Goal: Information Seeking & Learning: Learn about a topic

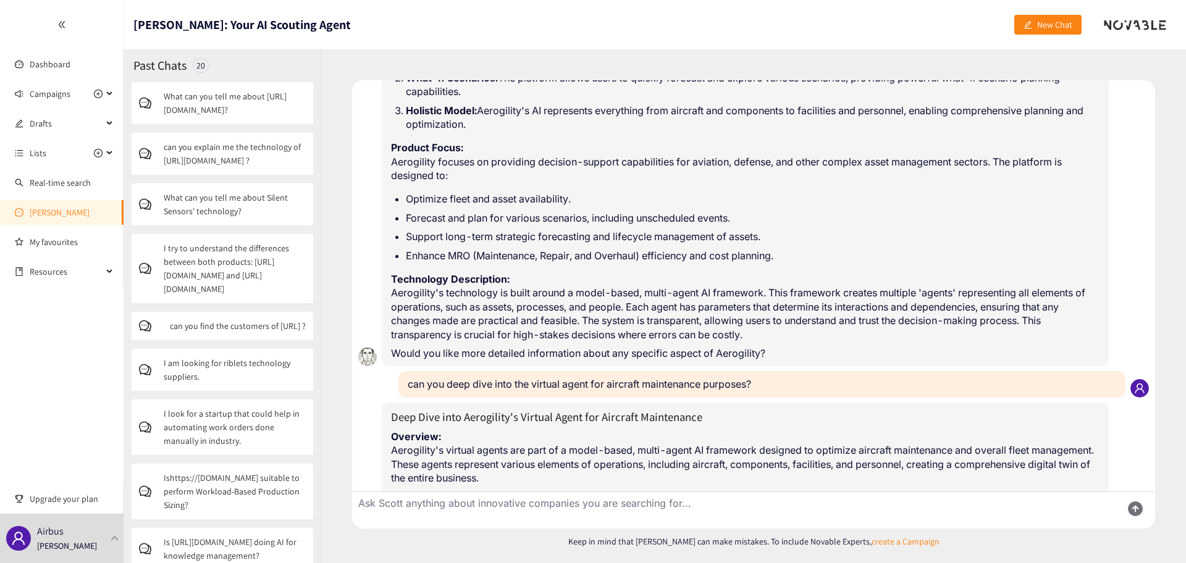
scroll to position [237, 0]
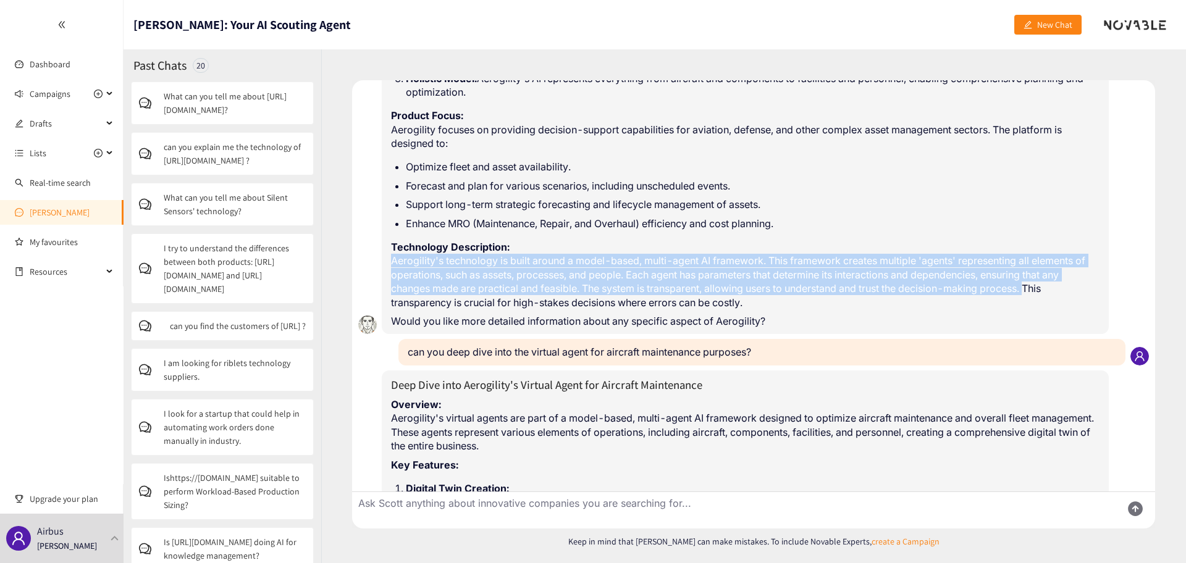
drag, startPoint x: 391, startPoint y: 259, endPoint x: 1034, endPoint y: 290, distance: 644.2
click at [1034, 290] on p "Technology Description: Aerogility's technology is built around a model-based, …" at bounding box center [745, 274] width 708 height 69
copy p "Aerogility's technology is built around a model-based, multi-agent AI framework…"
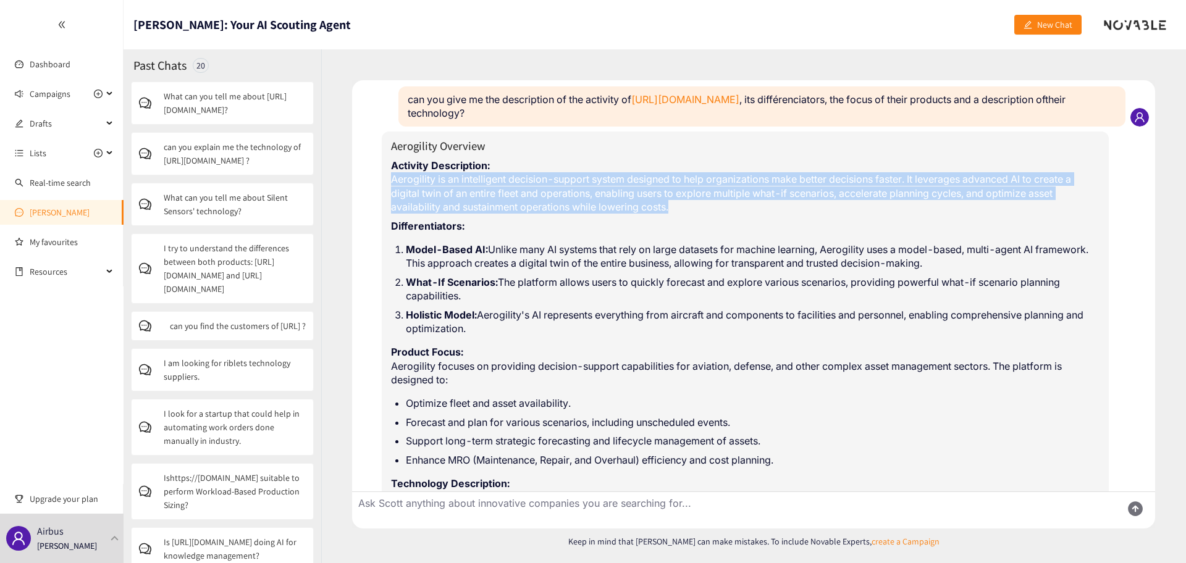
drag, startPoint x: 393, startPoint y: 178, endPoint x: 681, endPoint y: 211, distance: 290.2
click at [681, 211] on p "Activity Description: Aerogility is an intelligent decision-support system desi…" at bounding box center [745, 187] width 708 height 56
copy p "Aerogility is an intelligent decision-support system designed to help organizat…"
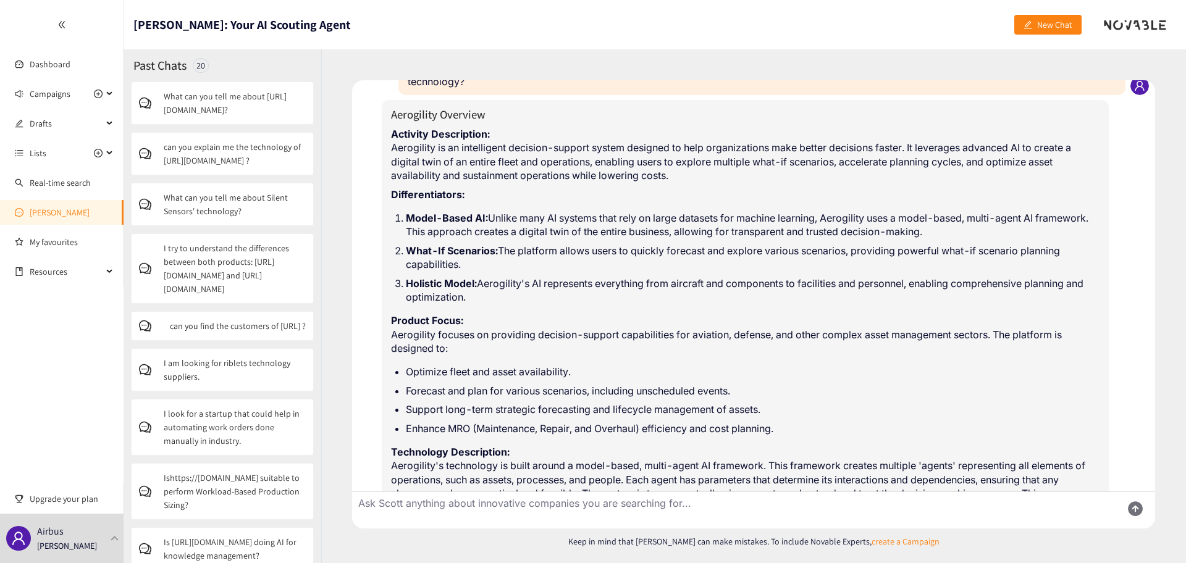
click at [448, 195] on strong "Differentiators:" at bounding box center [427, 194] width 73 height 12
drag, startPoint x: 493, startPoint y: 296, endPoint x: 389, endPoint y: 196, distance: 144.1
click at [389, 196] on div "Aerogility Overview Activity Description: Aerogility is an intelligent decision…" at bounding box center [745, 320] width 727 height 440
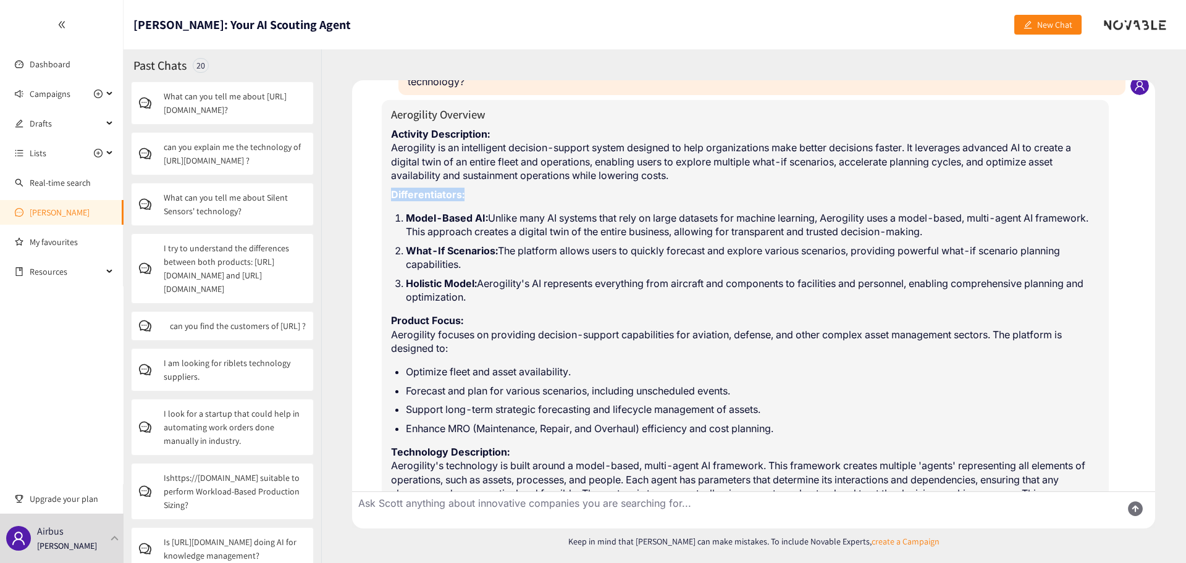
copy div "Differentiators: Model-Based AI: Unlike many AI systems that rely on large data…"
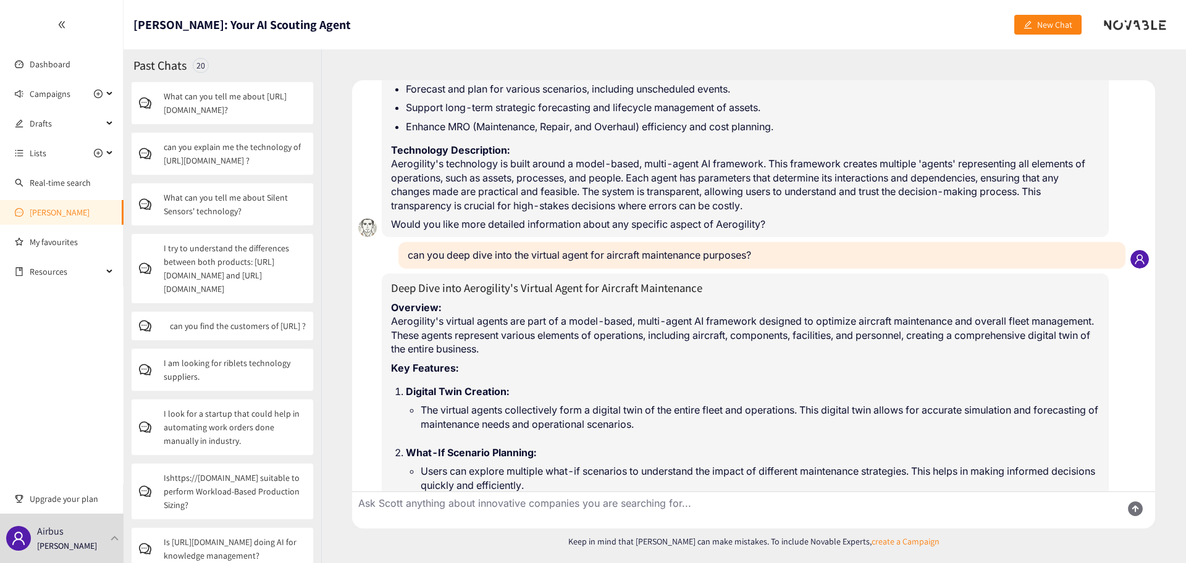
scroll to position [340, 0]
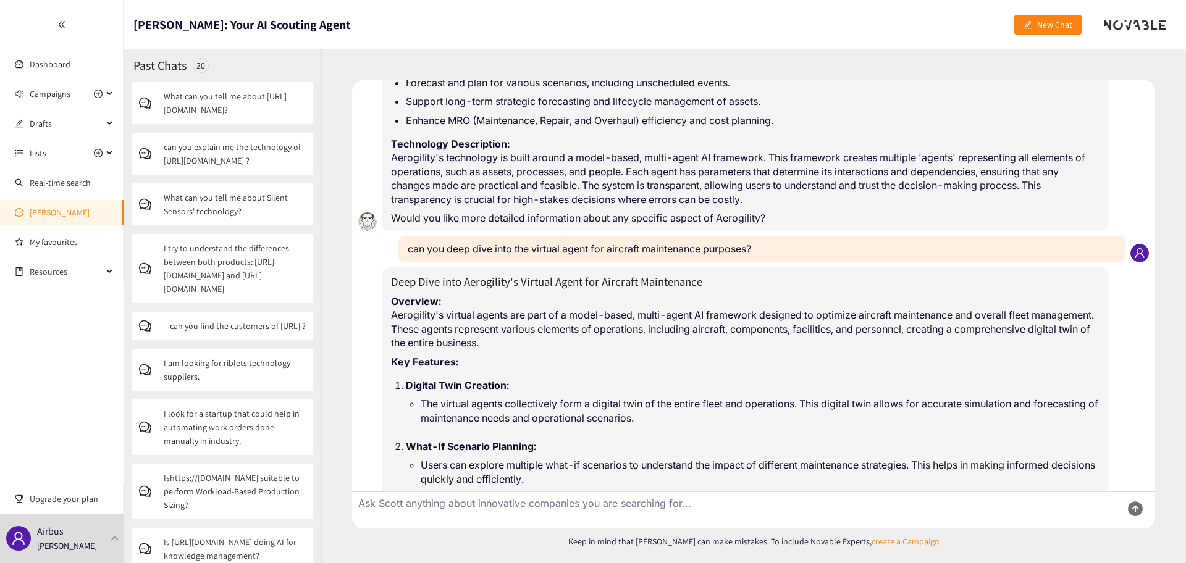
click at [411, 328] on p "Overview: Aerogility's virtual agents are part of a model-based, multi-agent AI…" at bounding box center [745, 323] width 708 height 56
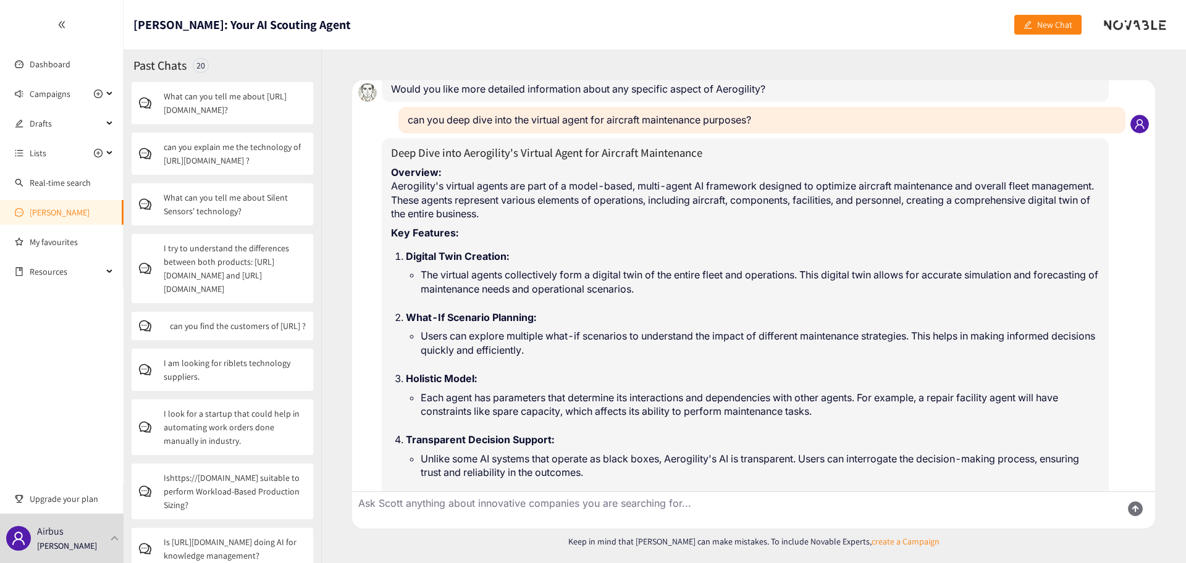
scroll to position [470, 0]
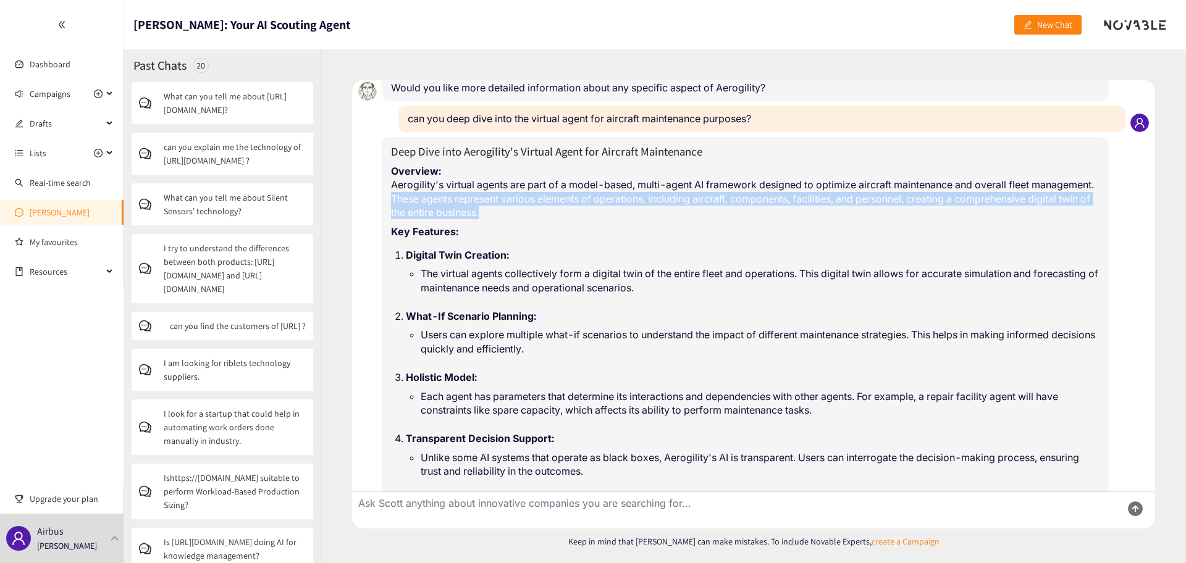
drag, startPoint x: 457, startPoint y: 199, endPoint x: 637, endPoint y: 211, distance: 180.1
click at [637, 211] on p "Overview: Aerogility's virtual agents are part of a model-based, multi-agent AI…" at bounding box center [745, 192] width 708 height 56
copy p "These agents represent various elements of operations, including aircraft, comp…"
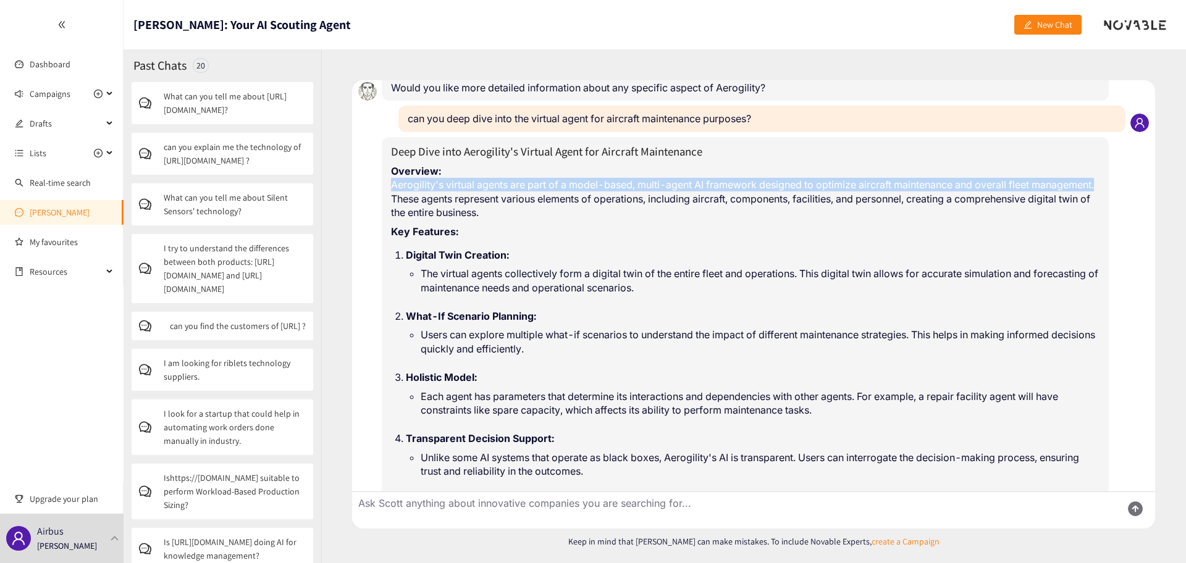
drag, startPoint x: 392, startPoint y: 185, endPoint x: 455, endPoint y: 201, distance: 64.9
click at [455, 201] on p "Overview: Aerogility's virtual agents are part of a model-based, multi-agent AI…" at bounding box center [745, 192] width 708 height 56
copy p "Aerogility's virtual agents are part of a model-based, multi-agent AI framework…"
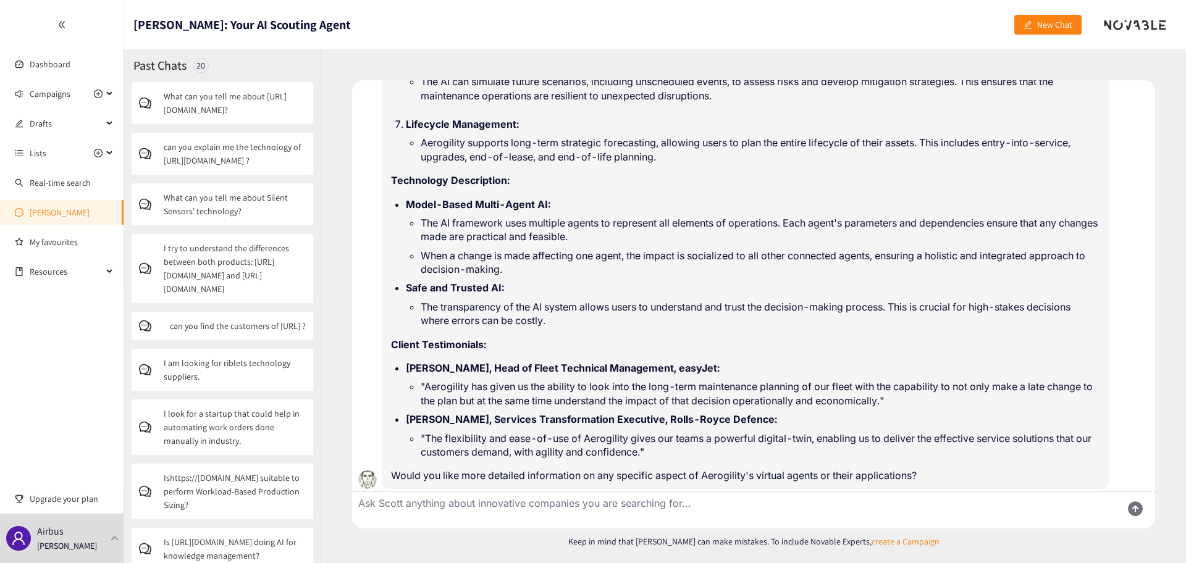
scroll to position [968, 0]
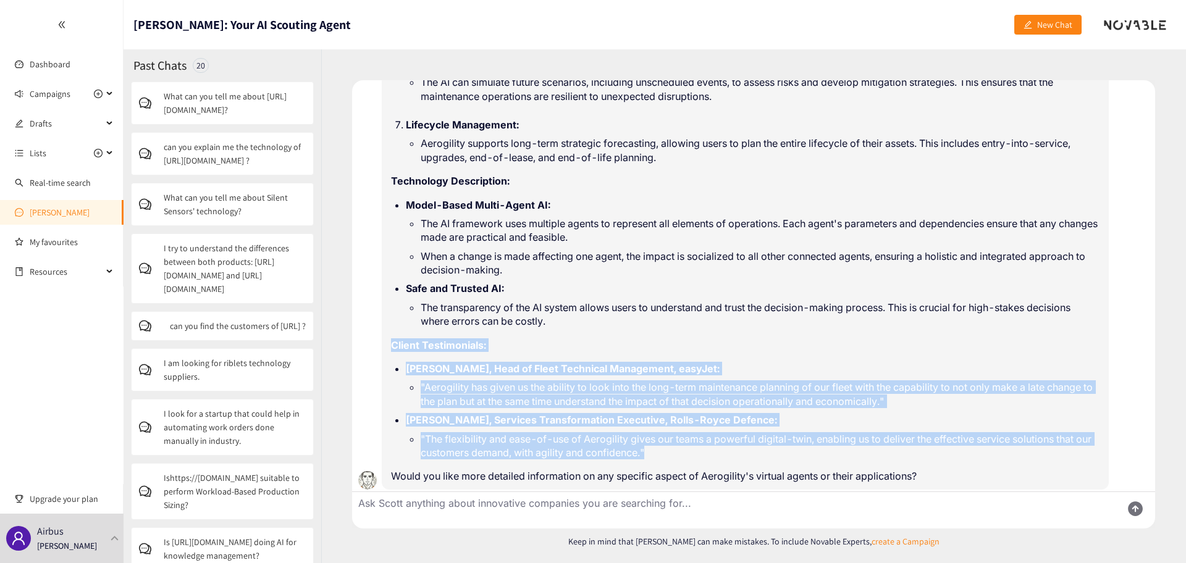
drag, startPoint x: 681, startPoint y: 453, endPoint x: 385, endPoint y: 346, distance: 314.5
click at [385, 346] on div "Deep Dive into Aerogility's Virtual Agent for Aircraft Maintenance Overview: Ae…" at bounding box center [745, 64] width 727 height 850
copy div "Client Testimonials: [PERSON_NAME], Head of Fleet Technical Management, easyJet…"
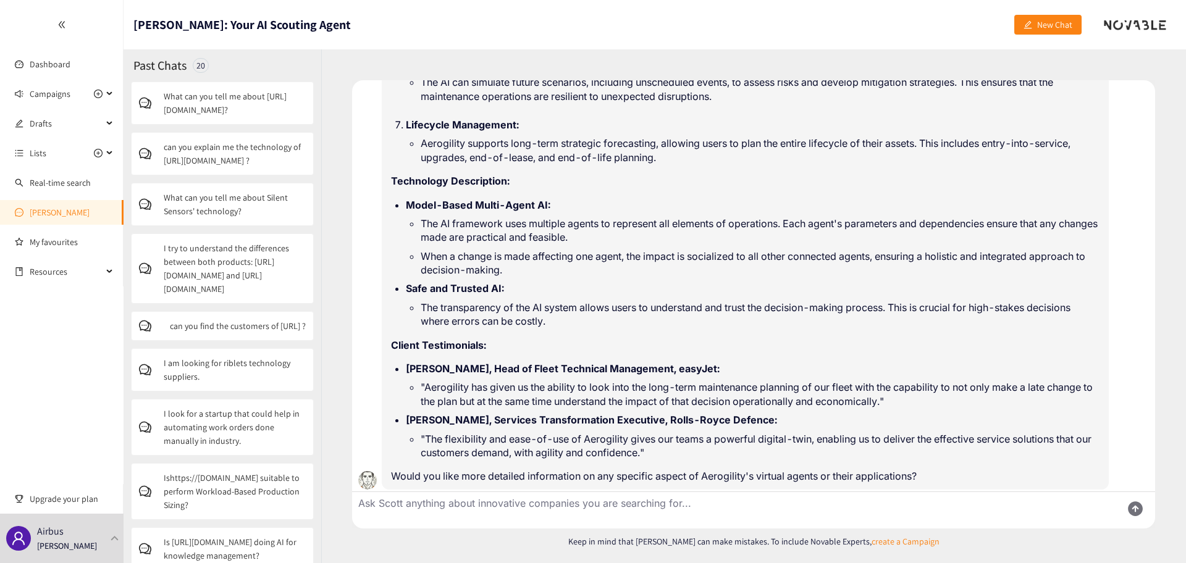
click at [747, 218] on li "The AI framework uses multiple agents to represent all elements of operations. …" at bounding box center [760, 231] width 679 height 28
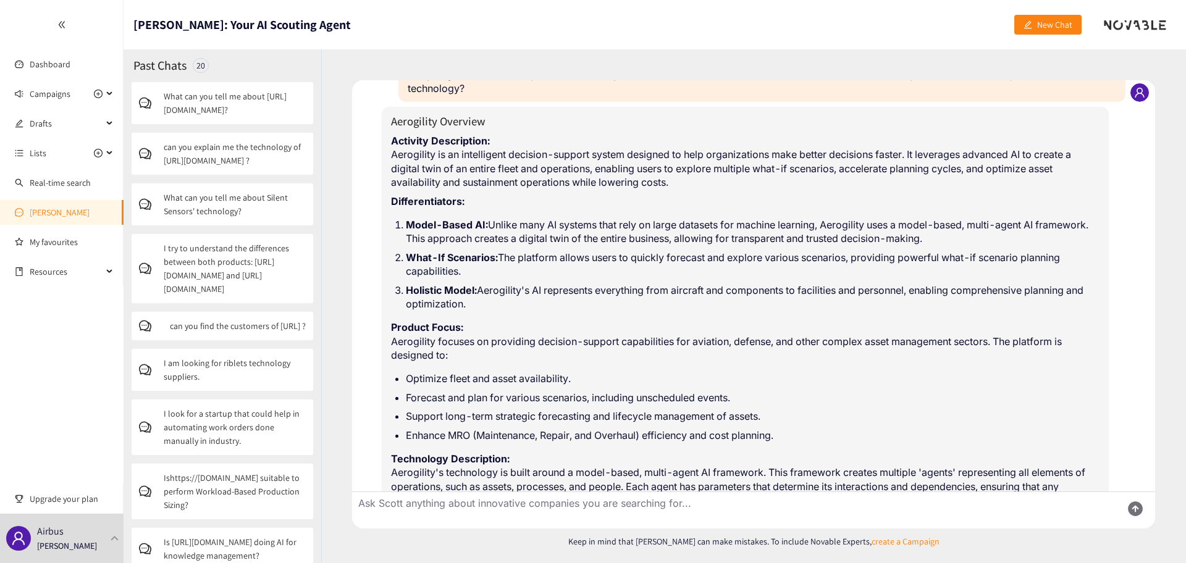
scroll to position [25, 0]
drag, startPoint x: 392, startPoint y: 199, endPoint x: 545, endPoint y: 297, distance: 181.6
click at [545, 297] on div "Aerogility Overview Activity Description: Aerogility is an intelligent decision…" at bounding box center [745, 325] width 708 height 427
copy div "Differentiators: Model-Based AI: Unlike many AI systems that rely on large data…"
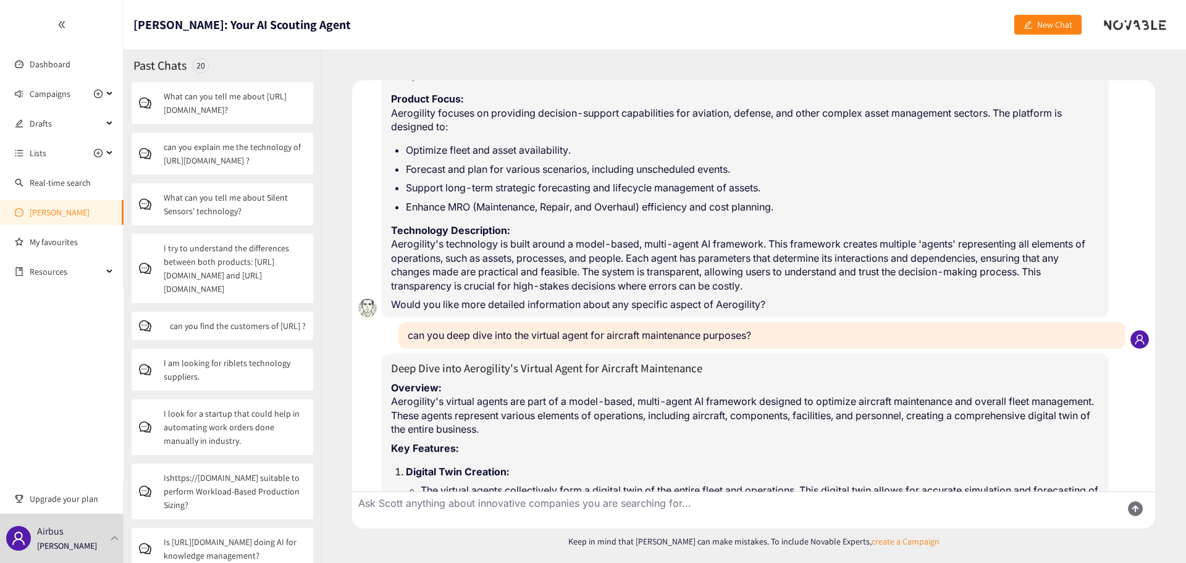
scroll to position [254, 0]
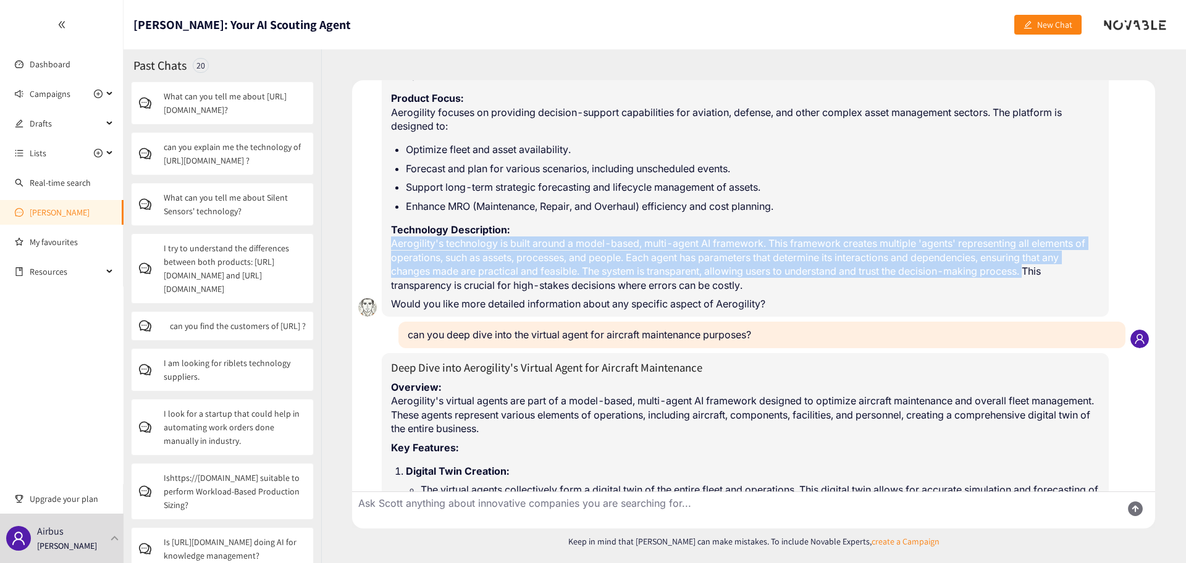
drag, startPoint x: 393, startPoint y: 241, endPoint x: 1034, endPoint y: 274, distance: 641.2
click at [1034, 274] on p "Technology Description: Aerogility's technology is built around a model-based, …" at bounding box center [745, 257] width 708 height 69
copy p "Aerogility's technology is built around a model-based, multi-agent AI framework…"
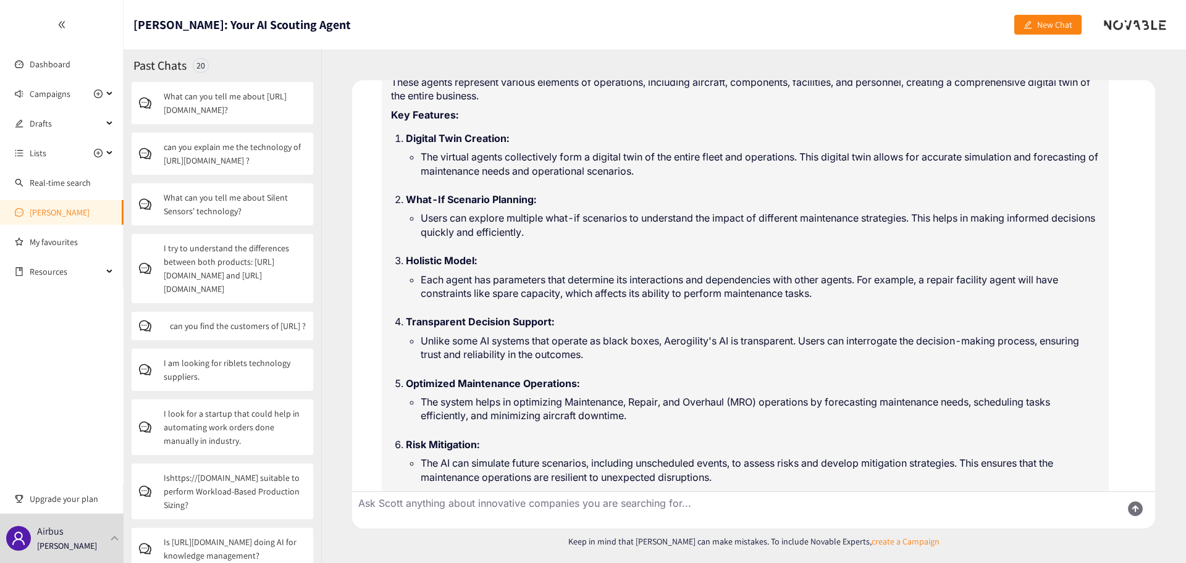
scroll to position [587, 0]
drag, startPoint x: 803, startPoint y: 157, endPoint x: 414, endPoint y: 157, distance: 389.1
click at [414, 157] on ul "The virtual agents collectively form a digital twin of the entire fleet and ope…" at bounding box center [753, 163] width 694 height 28
copy li "The virtual agents collectively form a digital twin of the entire fleet and ope…"
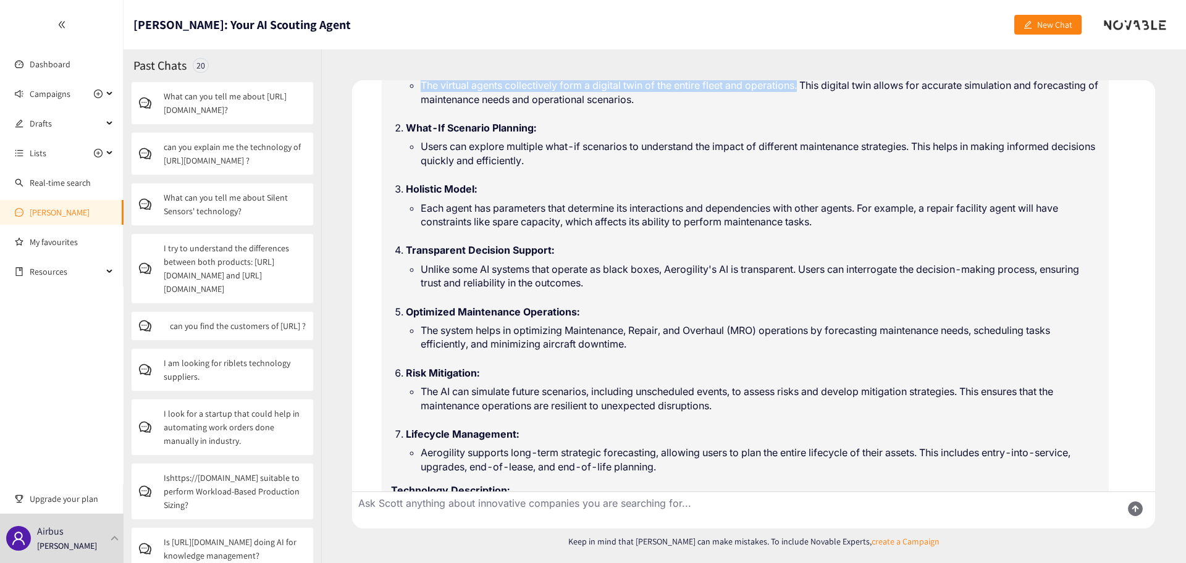
scroll to position [659, 0]
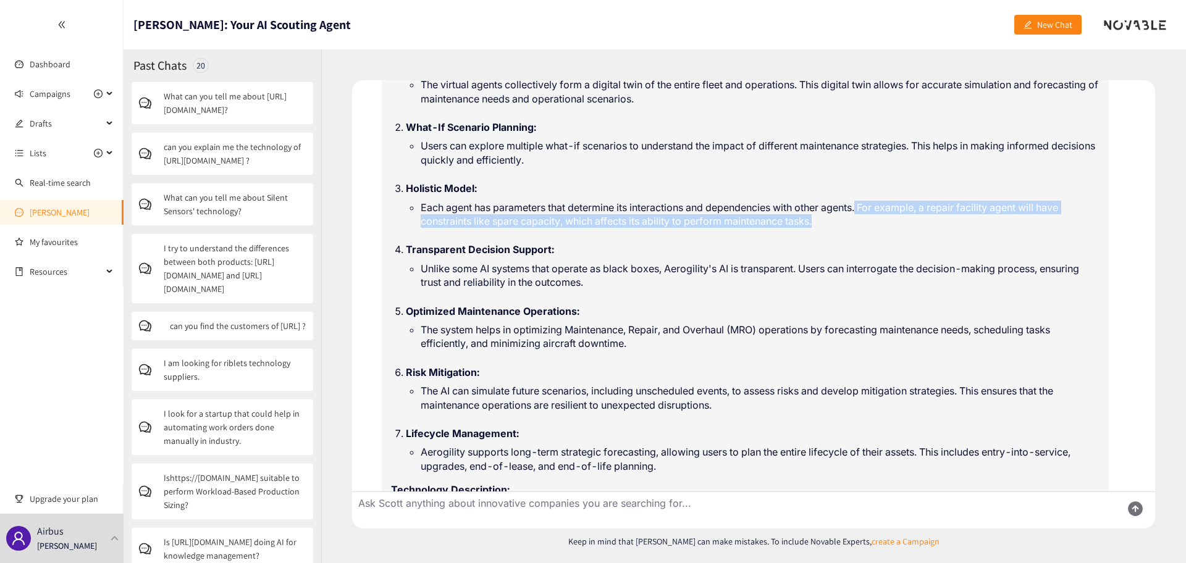
drag, startPoint x: 837, startPoint y: 221, endPoint x: 865, endPoint y: 209, distance: 30.2
click at [865, 209] on li "Each agent has parameters that determine its interactions and dependencies with…" at bounding box center [760, 215] width 679 height 28
copy li "For example, a repair facility agent will have constraints like spare capacity,…"
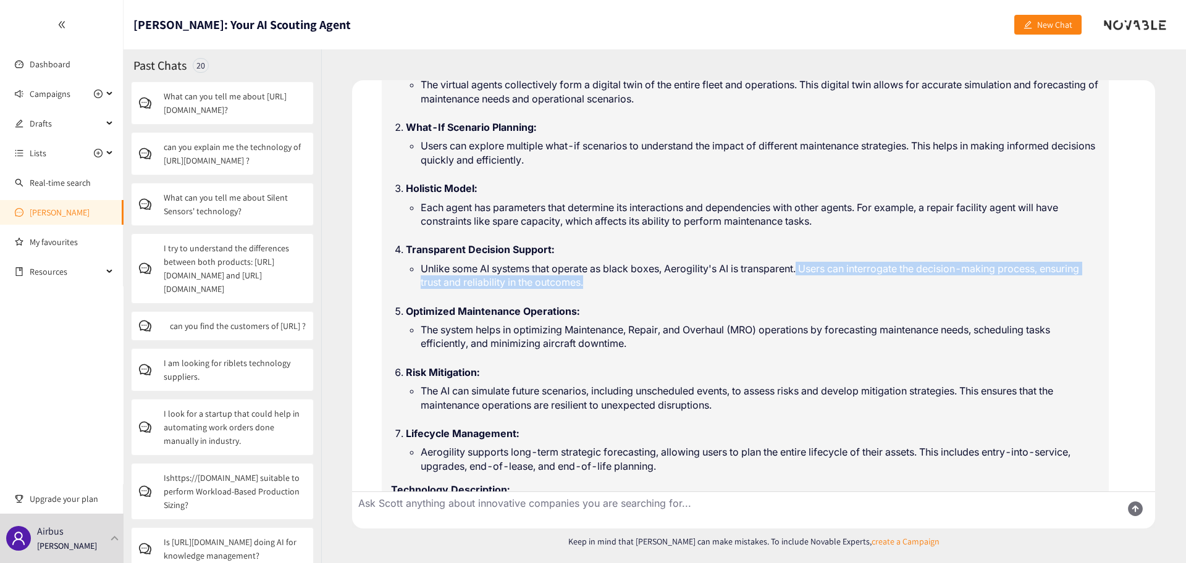
drag, startPoint x: 802, startPoint y: 269, endPoint x: 817, endPoint y: 279, distance: 17.8
click at [817, 279] on li "Unlike some AI systems that operate as black boxes, Aerogility's AI is transpar…" at bounding box center [760, 276] width 679 height 28
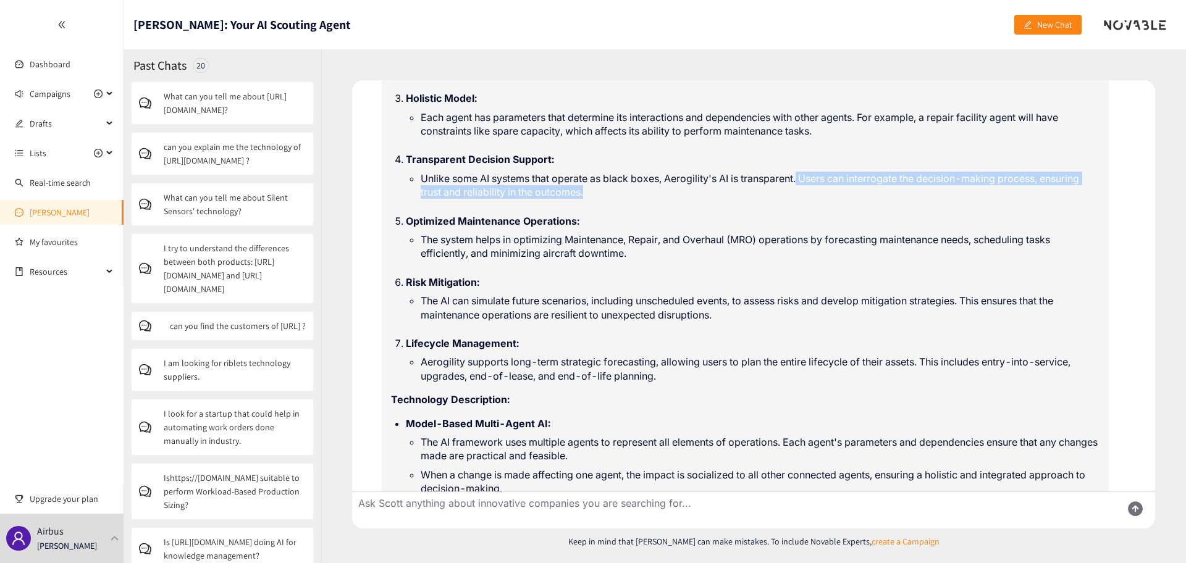
scroll to position [750, 0]
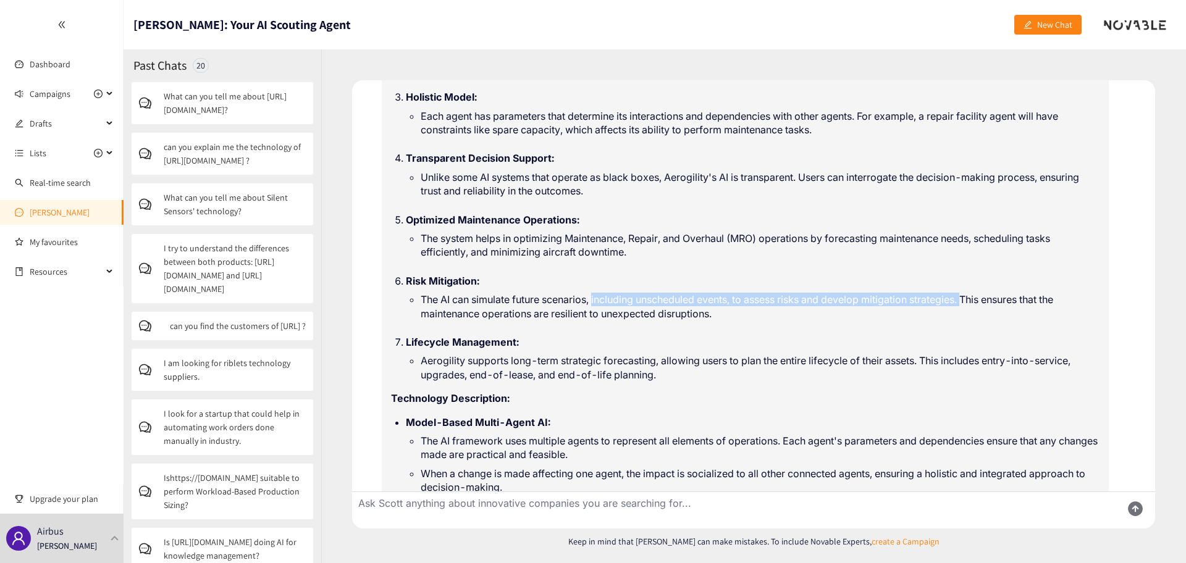
drag, startPoint x: 970, startPoint y: 300, endPoint x: 596, endPoint y: 300, distance: 373.6
click at [596, 300] on li "The AI can simulate future scenarios, including unscheduled events, to assess r…" at bounding box center [760, 307] width 679 height 28
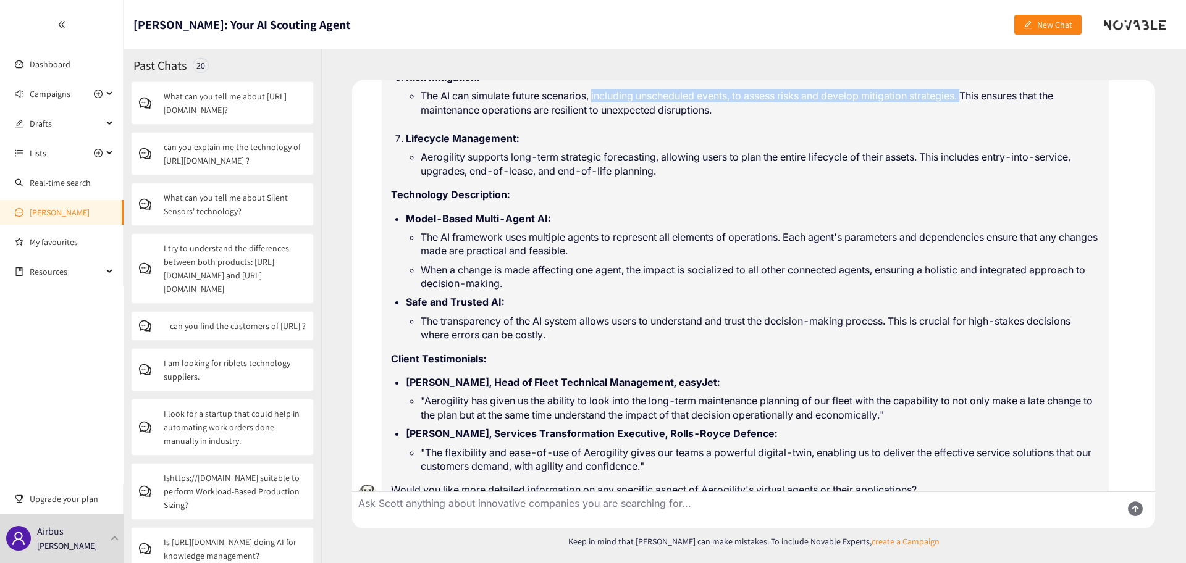
scroll to position [977, 0]
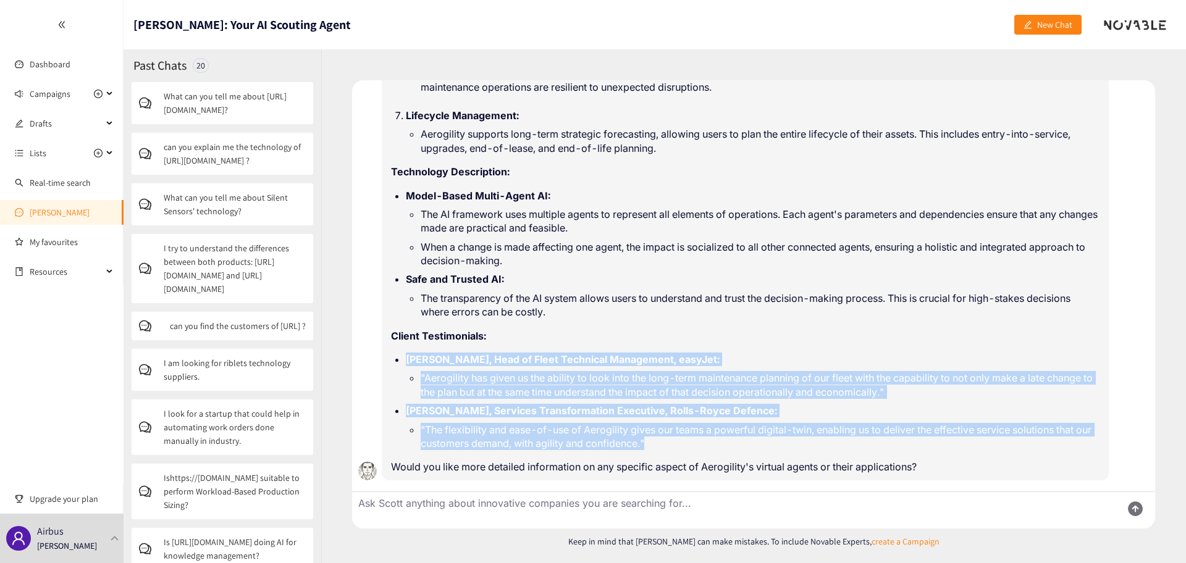
drag, startPoint x: 408, startPoint y: 359, endPoint x: 759, endPoint y: 443, distance: 361.4
click at [759, 443] on ul "[PERSON_NAME], Head of Fleet Technical Management, easyJet: "Aerogility has giv…" at bounding box center [745, 401] width 708 height 107
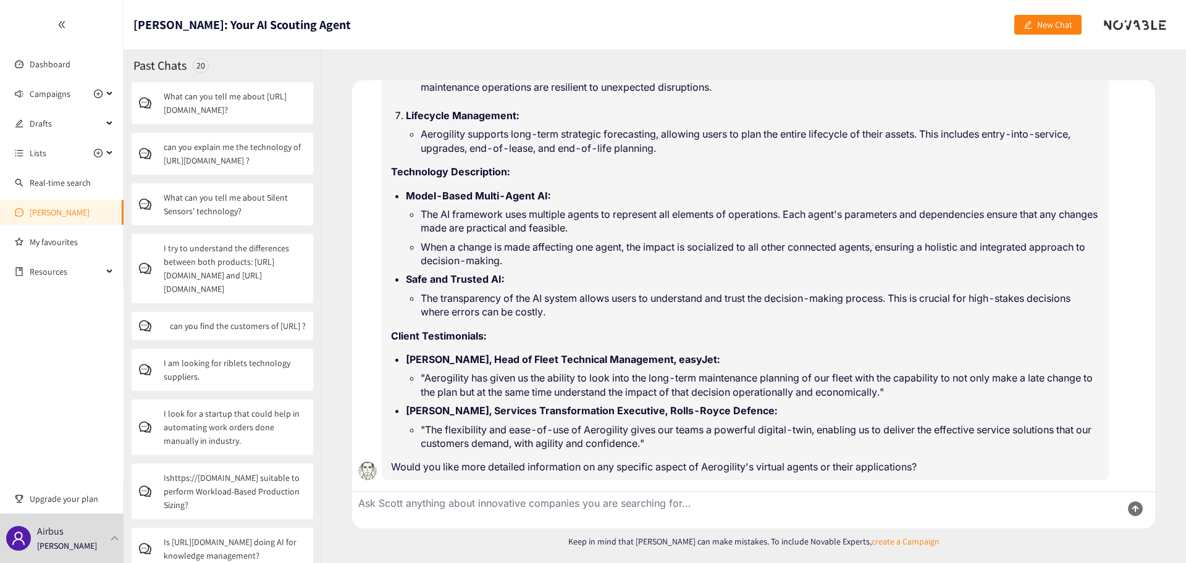
click at [464, 506] on textarea "Ask Scott anything about innovative companies you are searching for..." at bounding box center [732, 510] width 760 height 36
type textarea "h"
type textarea "what are the features of their virtual agent for maintenance?"
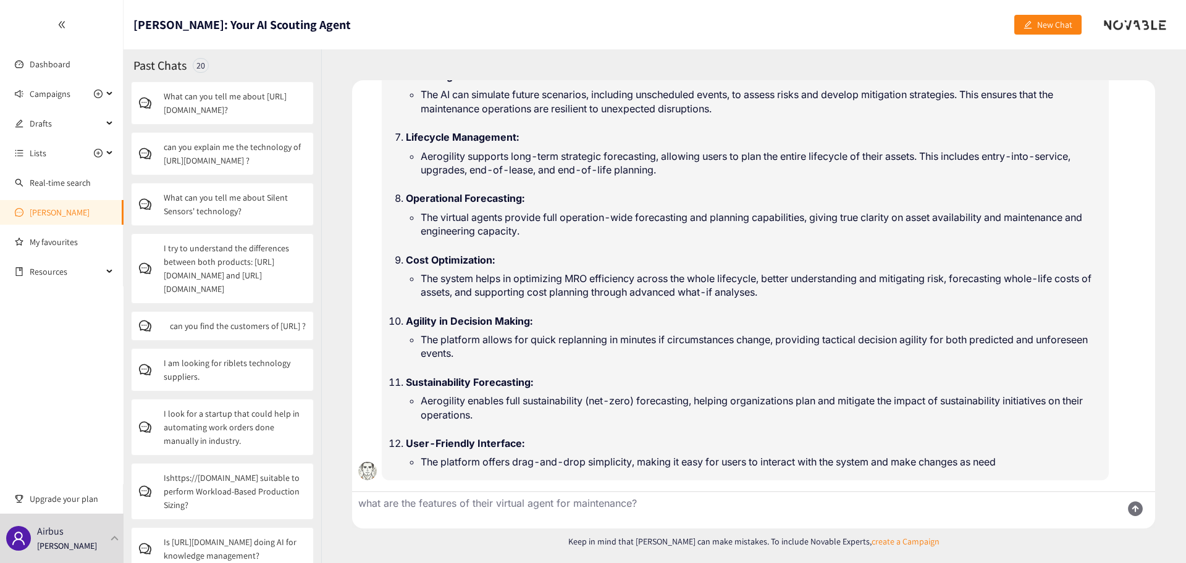
scroll to position [1814, 0]
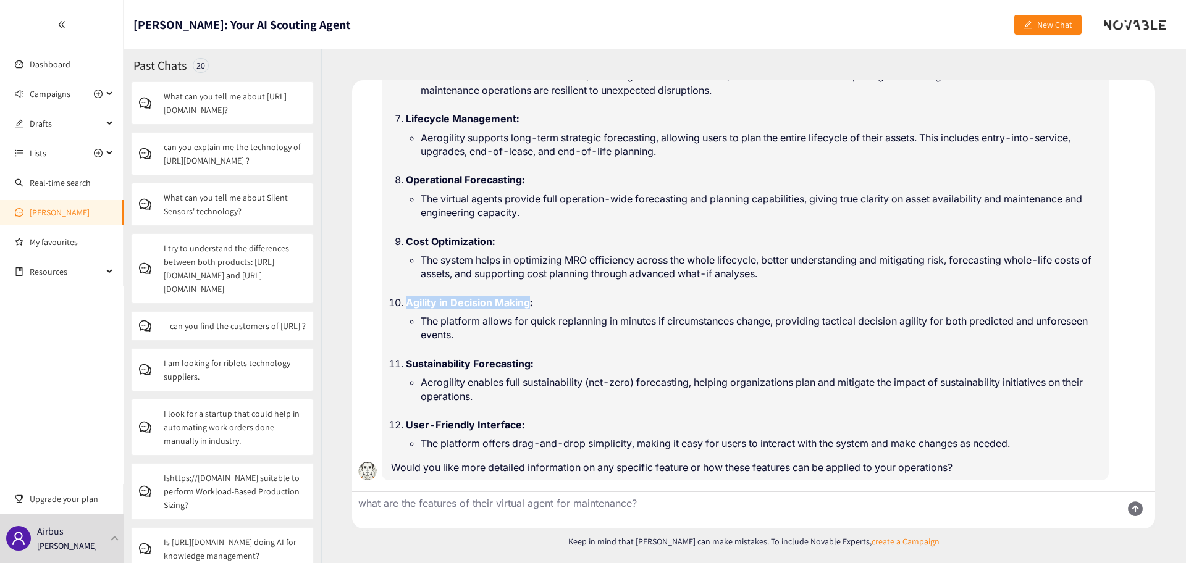
drag, startPoint x: 408, startPoint y: 303, endPoint x: 532, endPoint y: 304, distance: 123.5
click at [532, 304] on strong "Agility in Decision Making:" at bounding box center [469, 302] width 127 height 12
